Goal: Information Seeking & Learning: Learn about a topic

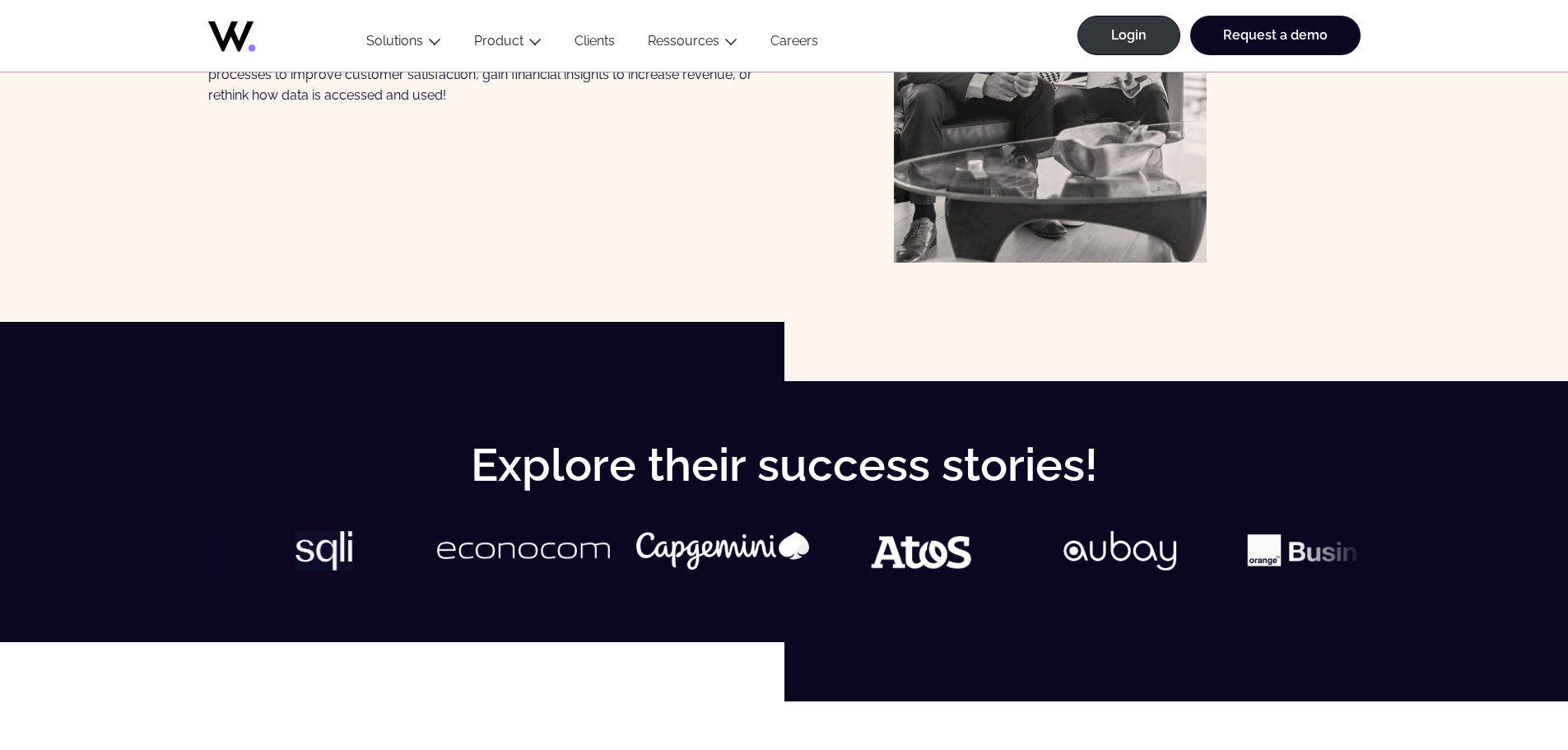
scroll to position [412, 0]
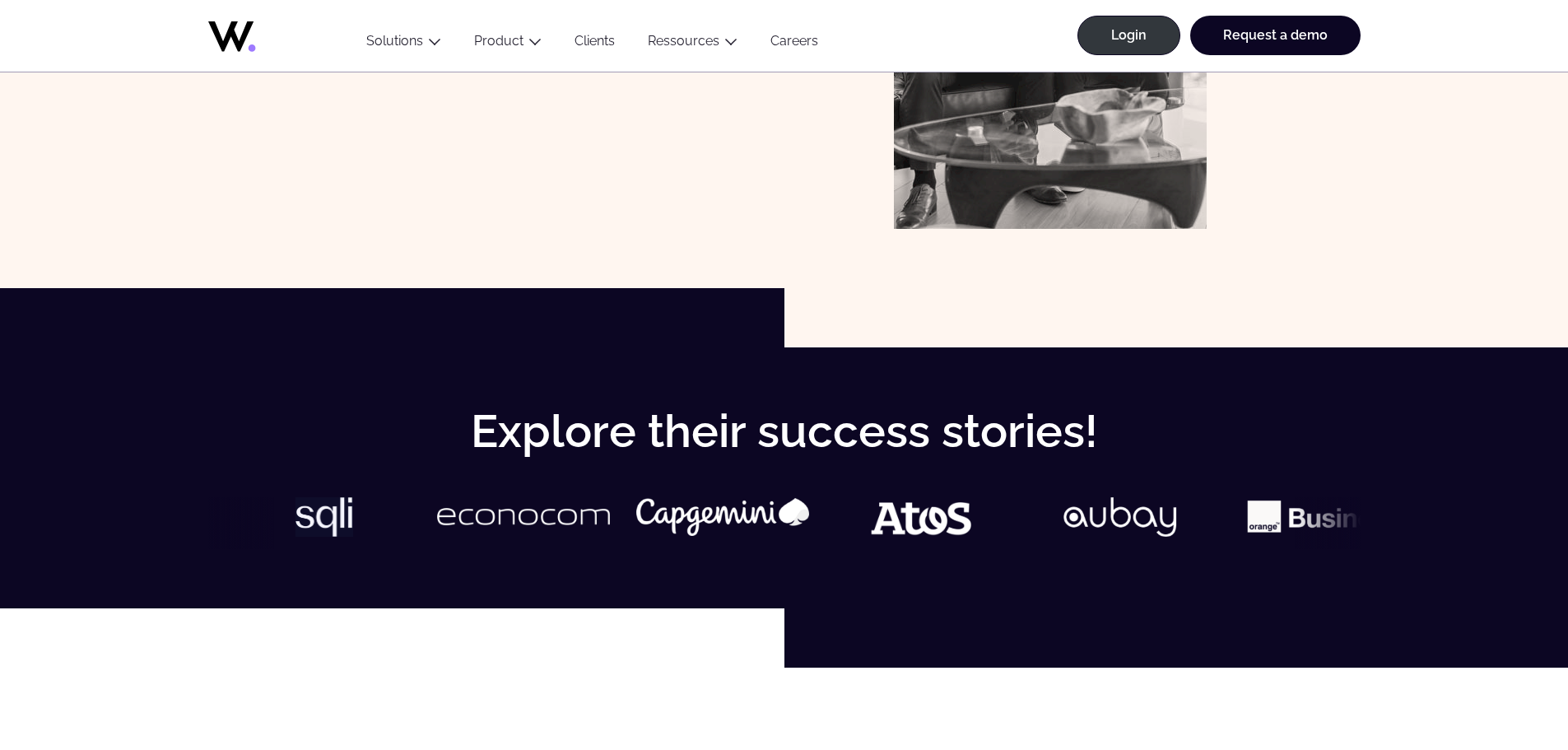
click at [835, 513] on img at bounding box center [921, 517] width 173 height 40
click at [836, 514] on img at bounding box center [921, 517] width 173 height 40
click at [605, 537] on div at bounding box center [784, 522] width 1152 height 51
click at [836, 527] on img at bounding box center [921, 517] width 173 height 40
click at [836, 524] on img at bounding box center [921, 517] width 173 height 40
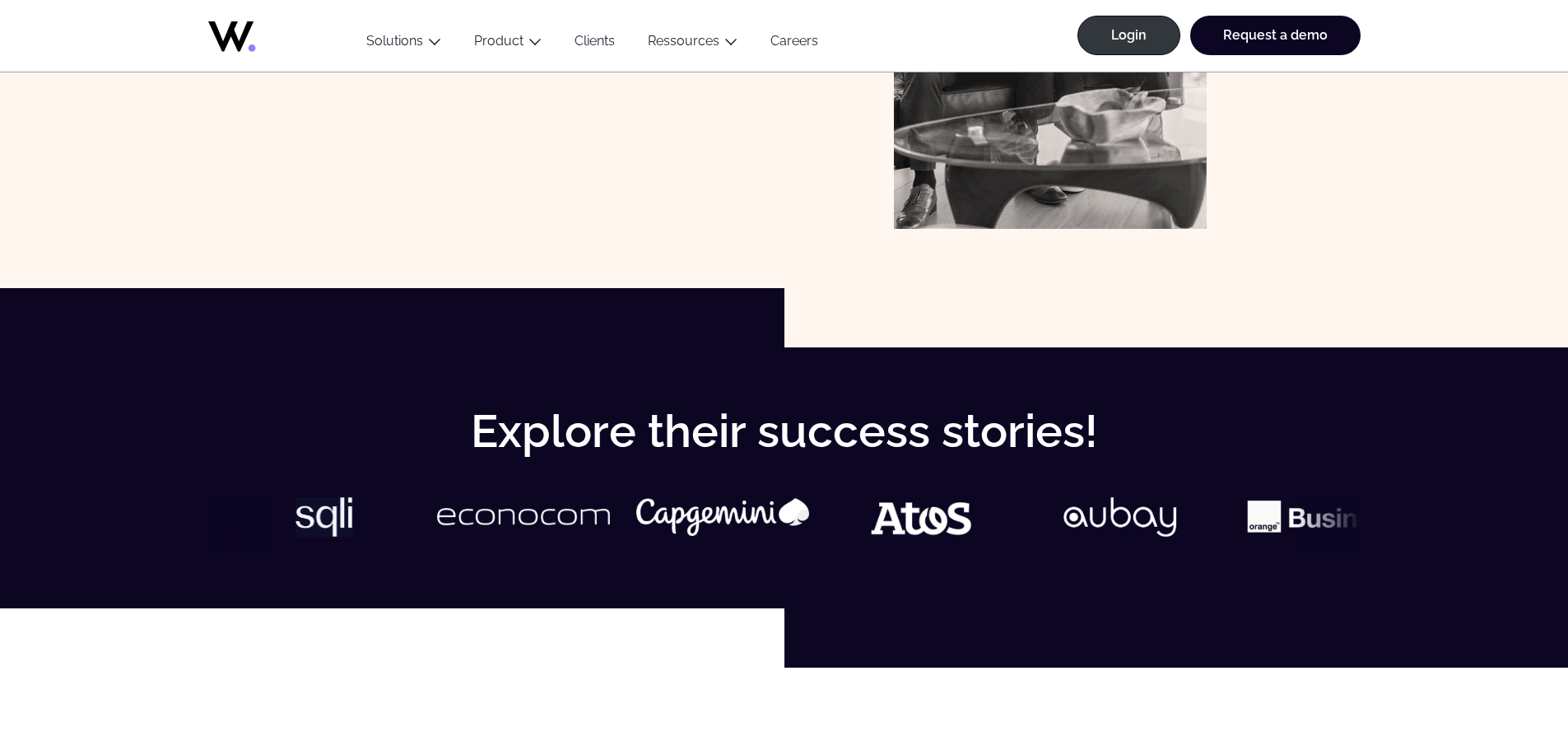
click at [836, 524] on img at bounding box center [921, 517] width 173 height 40
click at [835, 524] on img at bounding box center [921, 517] width 173 height 40
click at [836, 524] on img at bounding box center [921, 517] width 173 height 40
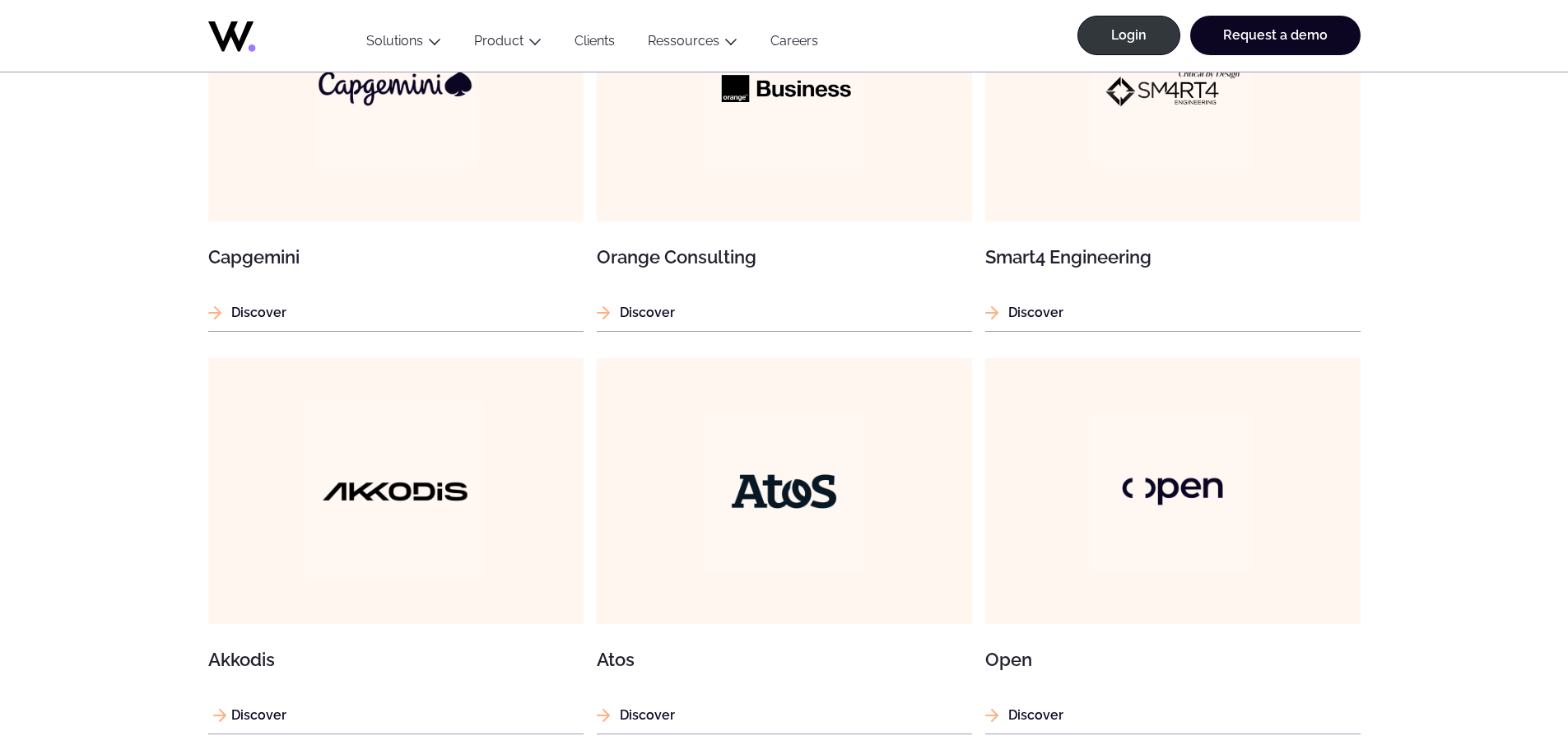
scroll to position [1235, 0]
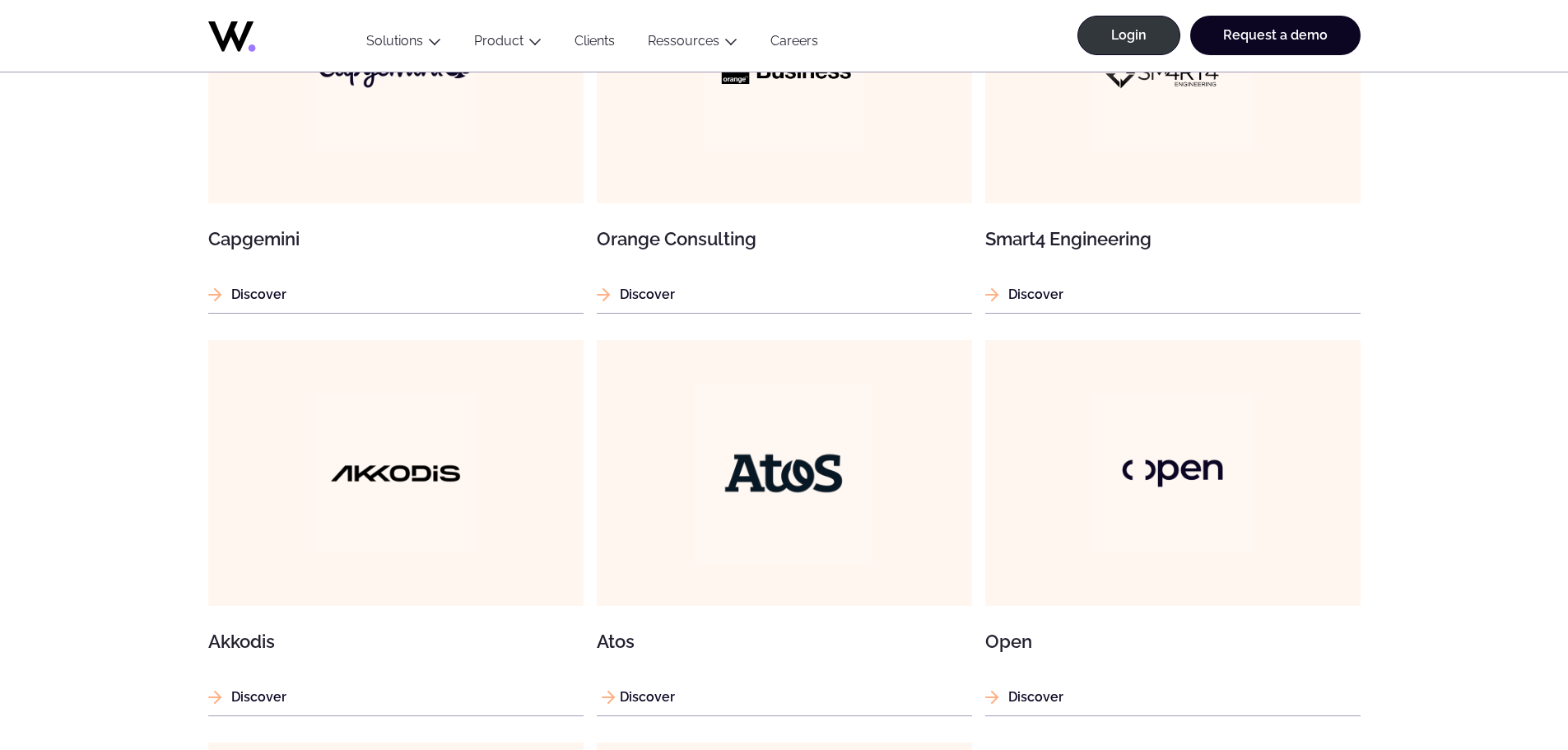
click at [816, 464] on img at bounding box center [783, 473] width 179 height 180
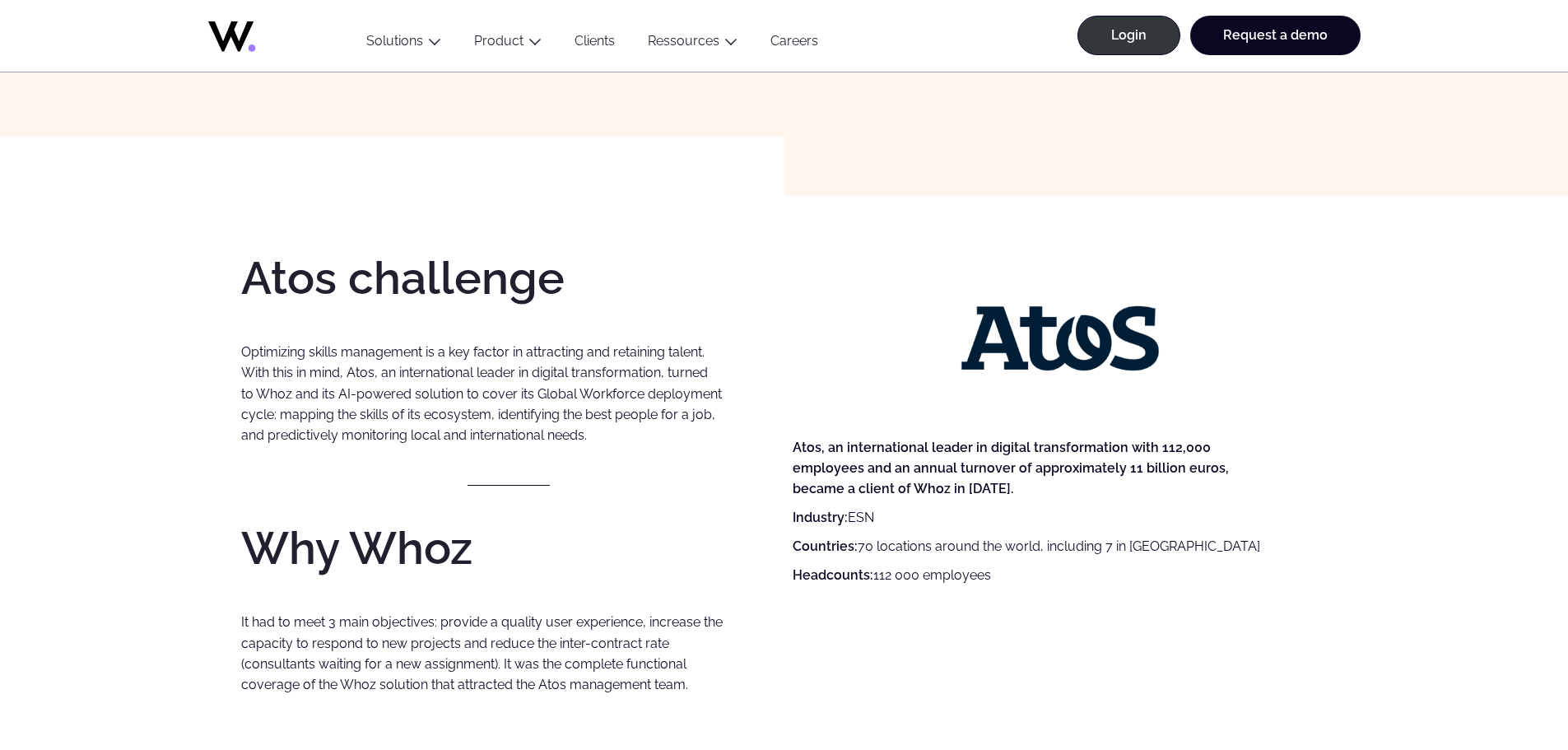
scroll to position [576, 0]
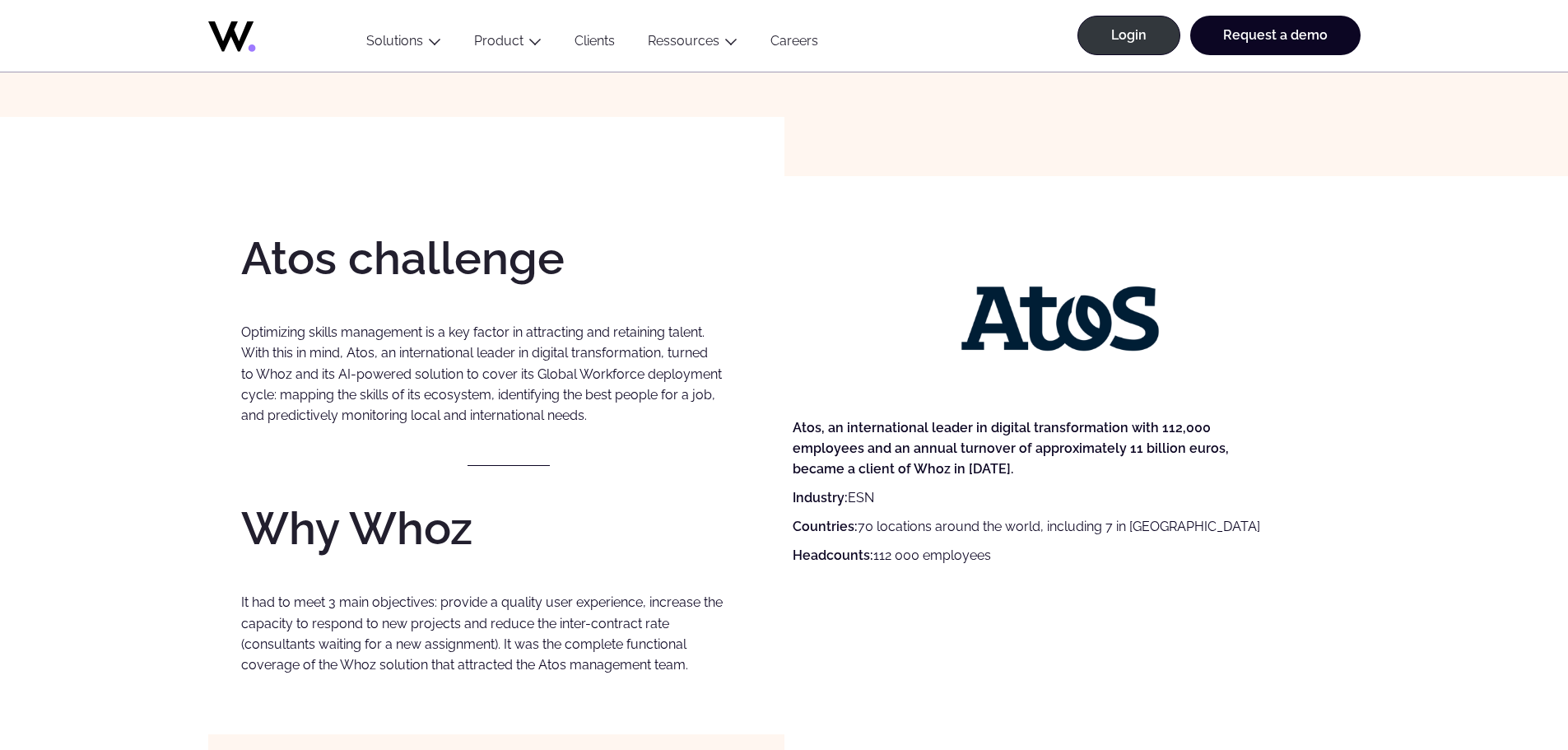
click at [892, 545] on p "Headcounts: 112 000 employees" at bounding box center [1033, 555] width 482 height 21
drag, startPoint x: 870, startPoint y: 507, endPoint x: 1049, endPoint y: 504, distance: 179.0
click at [1049, 545] on p "Headcounts: 112 000 employees" at bounding box center [1033, 555] width 482 height 21
